Goal: Information Seeking & Learning: Learn about a topic

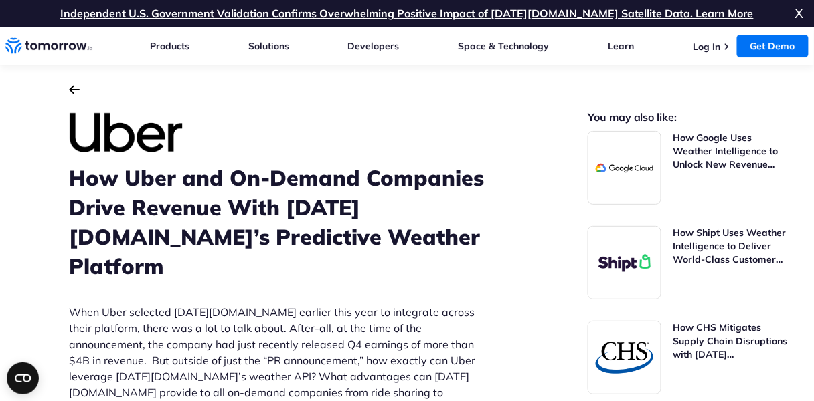
click at [71, 90] on img "Back to the customer stories" at bounding box center [74, 89] width 11 height 9
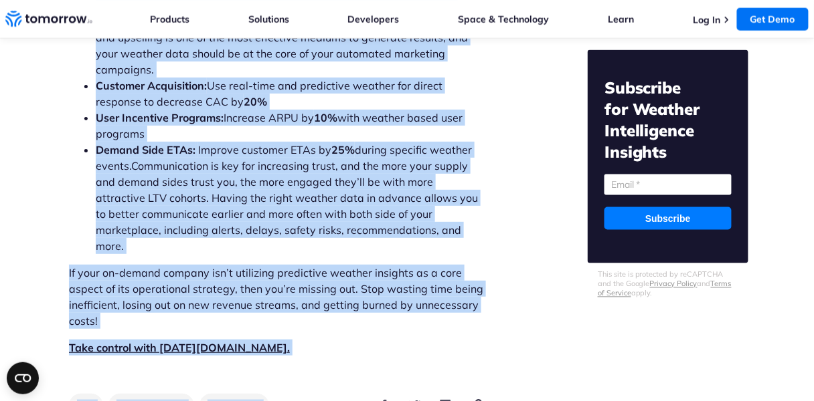
scroll to position [1776, 0]
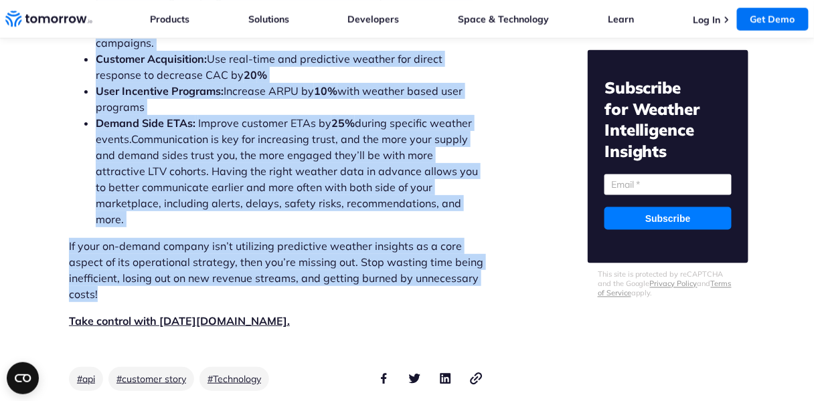
drag, startPoint x: 96, startPoint y: 286, endPoint x: 349, endPoint y: 196, distance: 269.2
copy div "When Uber selected Tomorrow.io earlier this year to integrate across their plat…"
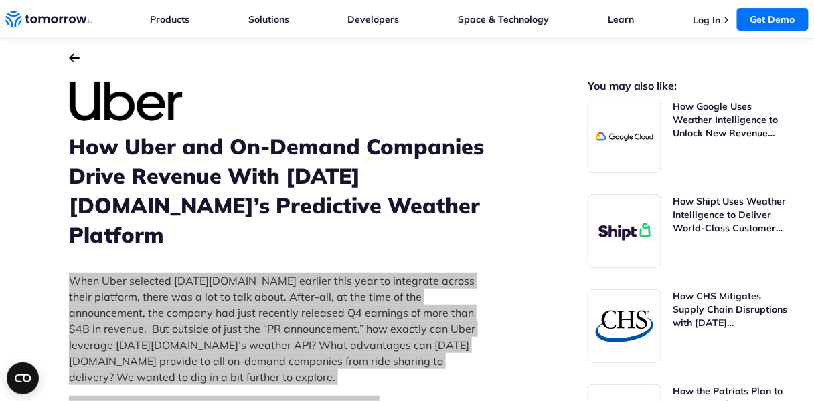
scroll to position [0, 0]
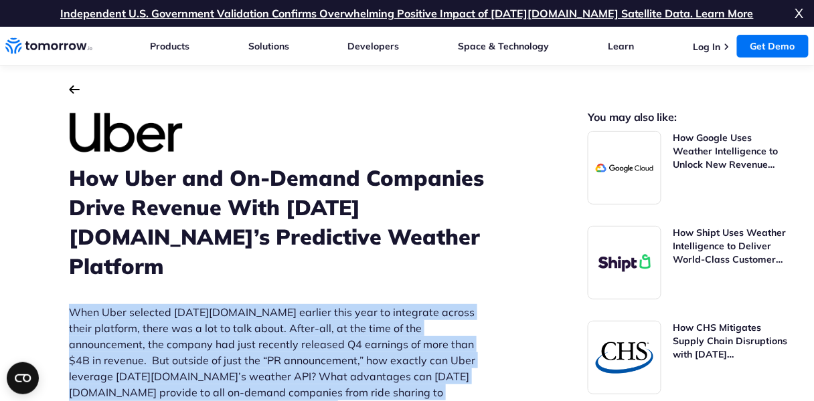
click at [76, 92] on img "Back to the customer stories" at bounding box center [74, 89] width 11 height 9
